Goal: Find specific page/section: Find specific page/section

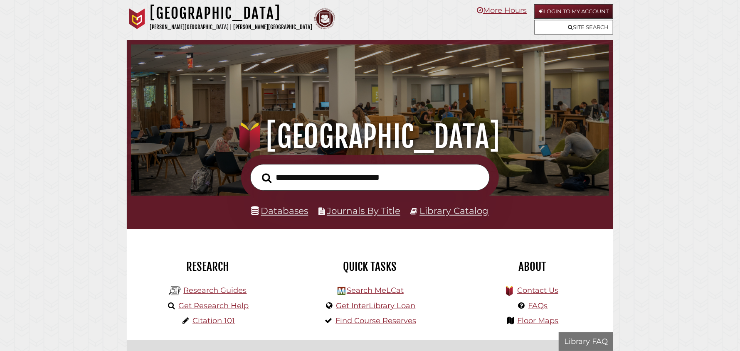
scroll to position [158, 474]
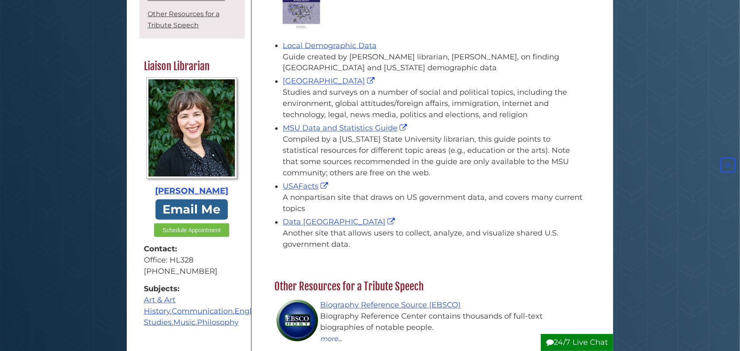
scroll to position [915, 0]
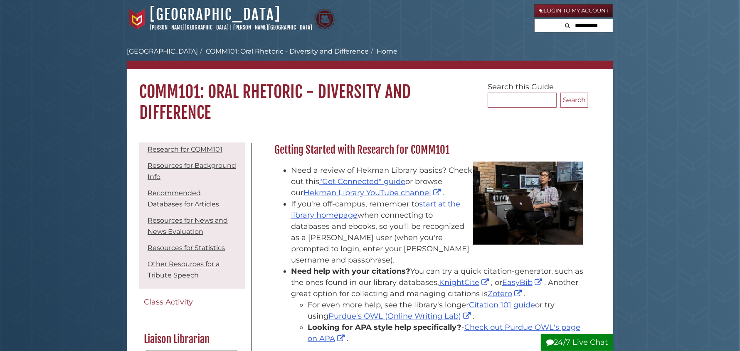
scroll to position [83, 0]
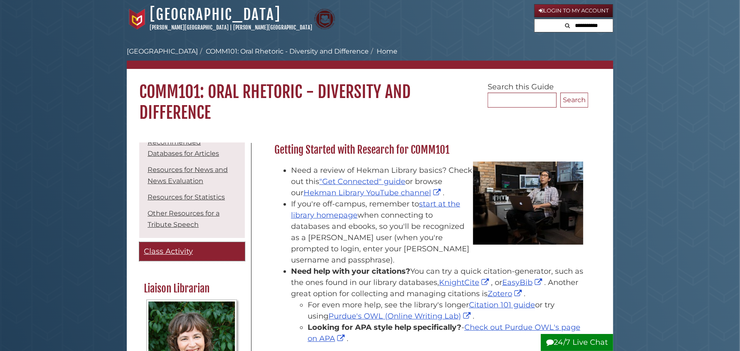
click at [174, 253] on span "Class Activity" at bounding box center [168, 251] width 49 height 9
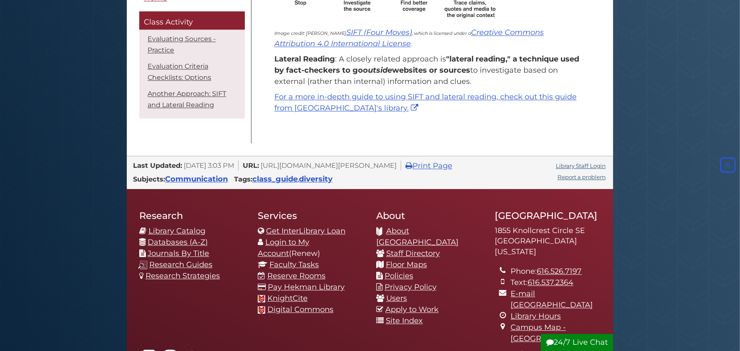
scroll to position [1164, 0]
